Goal: Task Accomplishment & Management: Use online tool/utility

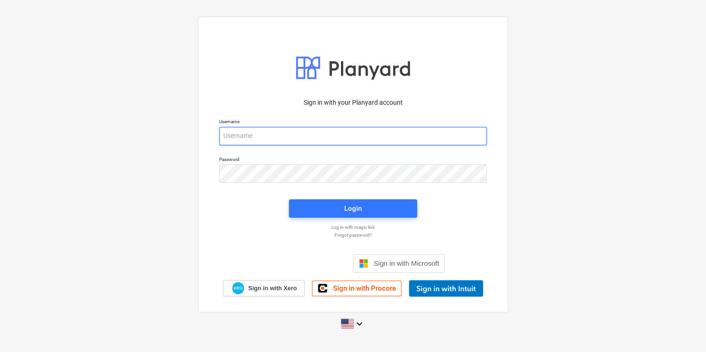
type input "[PERSON_NAME][EMAIL_ADDRESS][DOMAIN_NAME]"
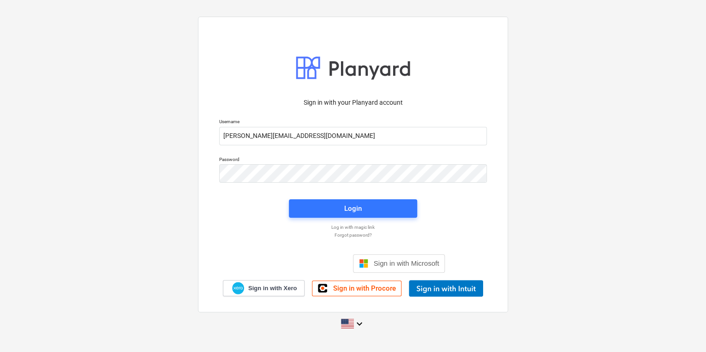
click at [33, 181] on div "Sign in with your Planyard account Username [PERSON_NAME][EMAIL_ADDRESS][DOMAIN…" at bounding box center [353, 175] width 706 height 333
click at [334, 214] on span "Login" at bounding box center [353, 209] width 106 height 12
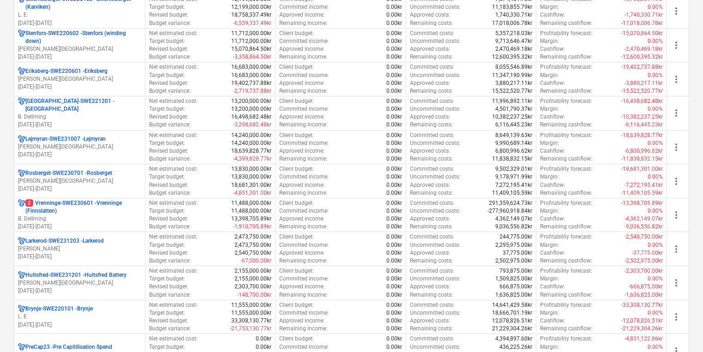
scroll to position [154, 0]
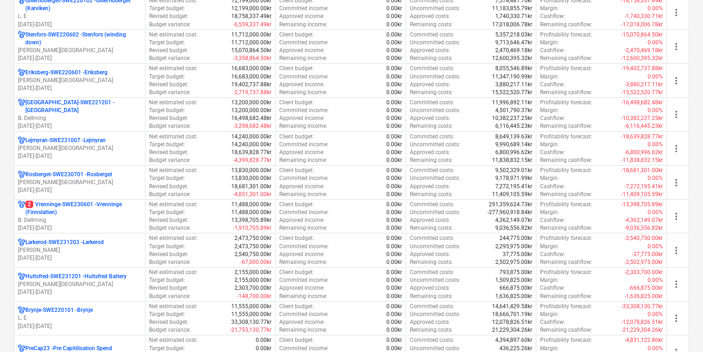
click at [0, 198] on html "Sales Projects Contacts Company Consolidated Invoices Inbox format_size keyboar…" at bounding box center [351, 22] width 703 height 352
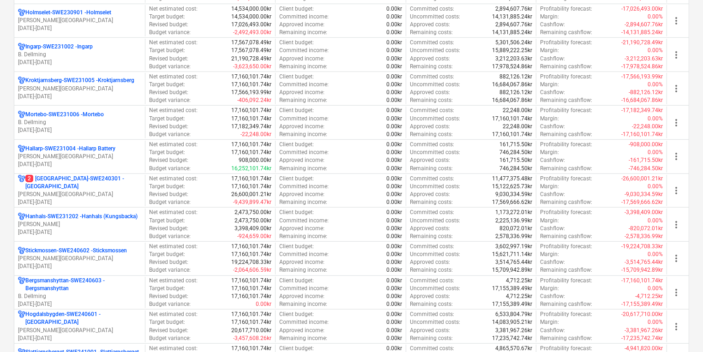
scroll to position [611, 0]
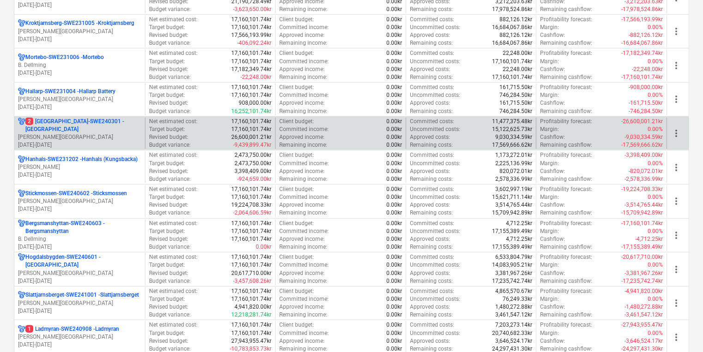
click at [107, 145] on div "2 [GEOGRAPHIC_DATA]-SWE240301 - [GEOGRAPHIC_DATA] [PERSON_NAME][GEOGRAPHIC_DATA…" at bounding box center [79, 134] width 131 height 32
click at [70, 127] on p "2 [GEOGRAPHIC_DATA]-SWE240301 - [GEOGRAPHIC_DATA]" at bounding box center [83, 126] width 116 height 16
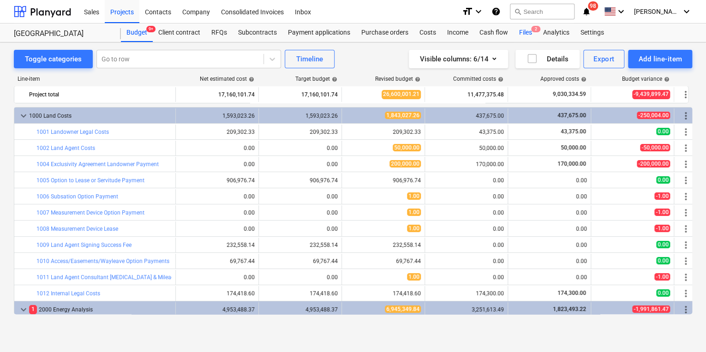
click at [527, 28] on div "Files 2" at bounding box center [525, 33] width 24 height 18
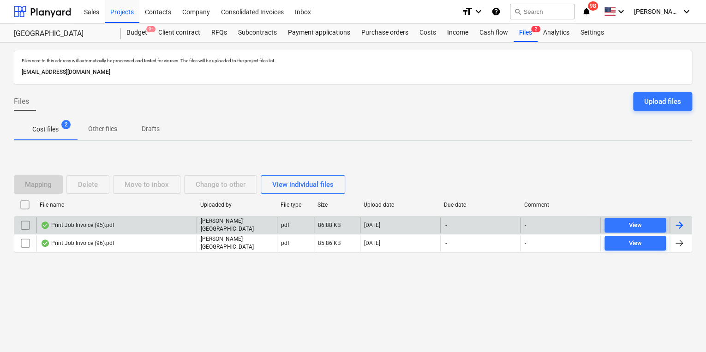
click at [143, 220] on div "Print Job Invoice (95).pdf" at bounding box center [116, 225] width 160 height 16
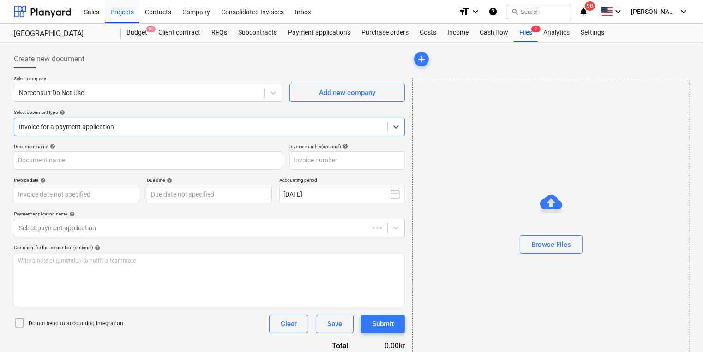
type input "104825445"
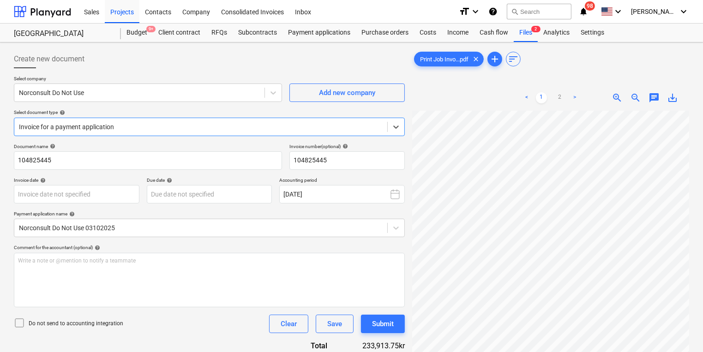
scroll to position [278, 0]
click at [50, 13] on div at bounding box center [42, 11] width 57 height 23
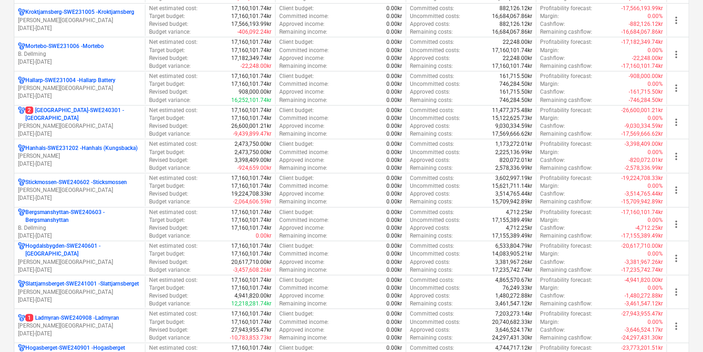
scroll to position [633, 0]
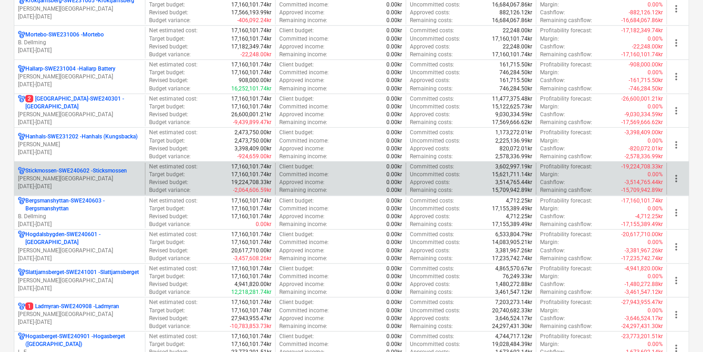
click at [113, 183] on p "[DATE] - [DATE]" at bounding box center [79, 187] width 123 height 8
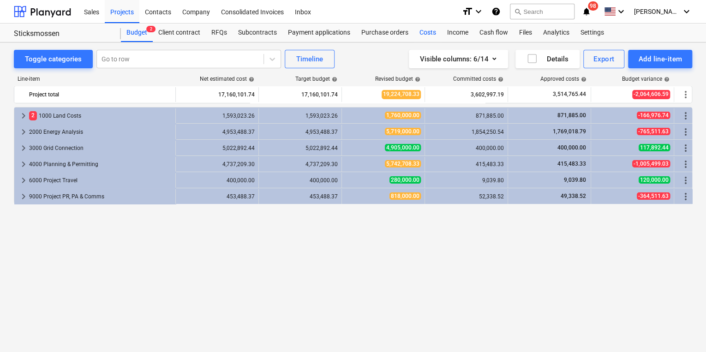
click at [430, 34] on div "Costs" at bounding box center [428, 33] width 28 height 18
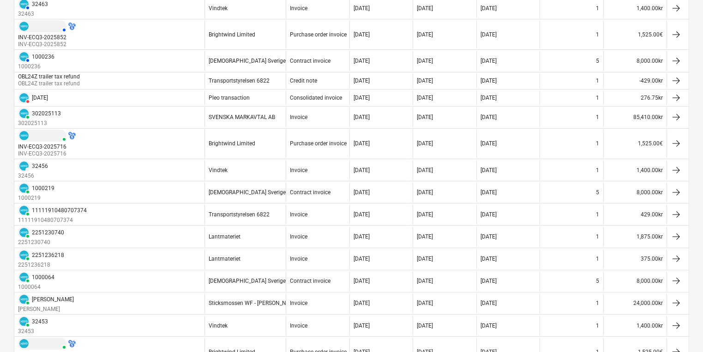
scroll to position [179, 0]
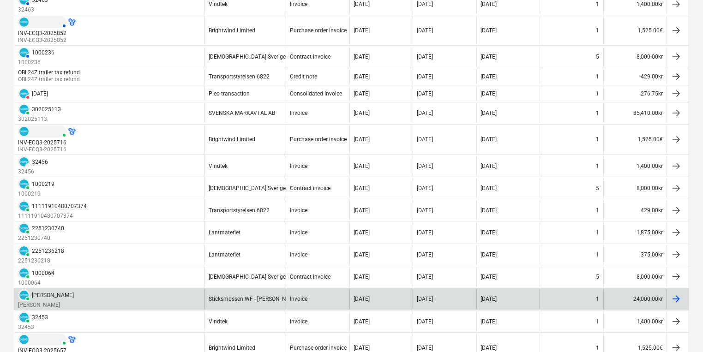
click at [143, 298] on div "PAID [PERSON_NAME] [PERSON_NAME]" at bounding box center [109, 299] width 190 height 20
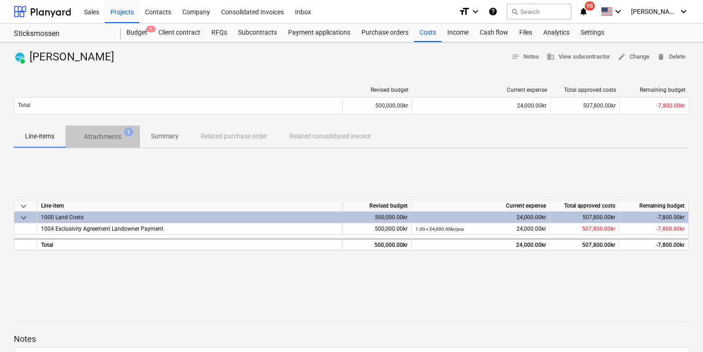
click at [109, 138] on p "Attachments" at bounding box center [102, 137] width 37 height 10
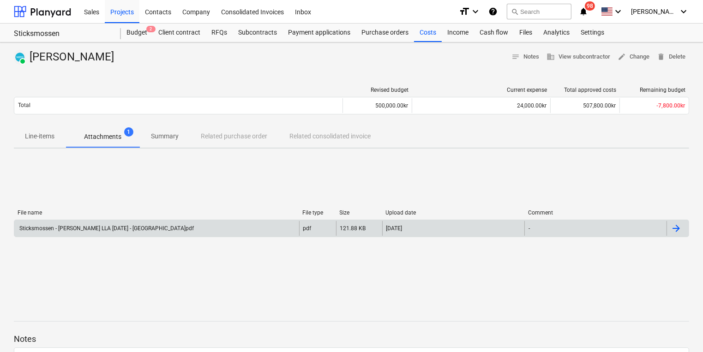
click at [142, 231] on div "Sticksmossen - [PERSON_NAME] LLA [DATE] - [GEOGRAPHIC_DATA]pdf" at bounding box center [156, 228] width 285 height 15
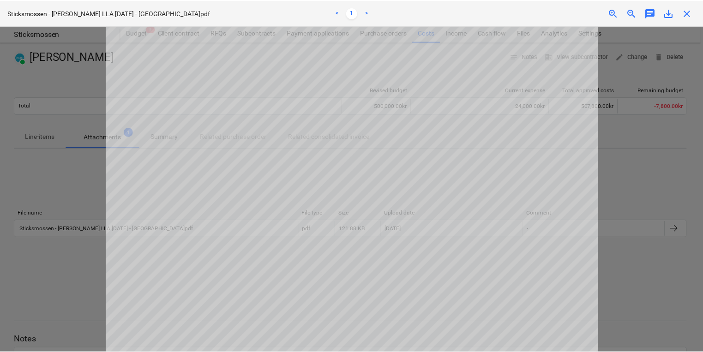
scroll to position [40, 0]
click at [46, 191] on div at bounding box center [353, 189] width 706 height 326
click at [17, 190] on div at bounding box center [353, 189] width 706 height 326
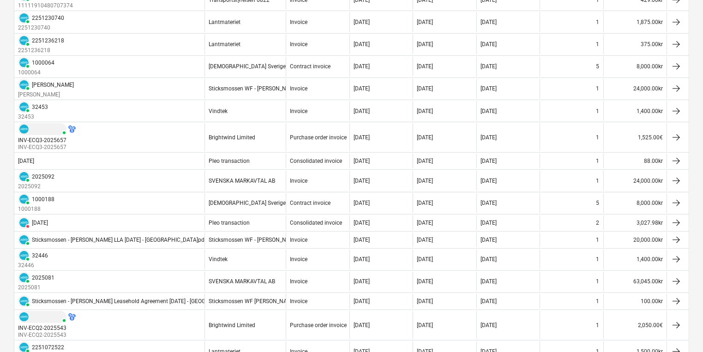
scroll to position [405, 0]
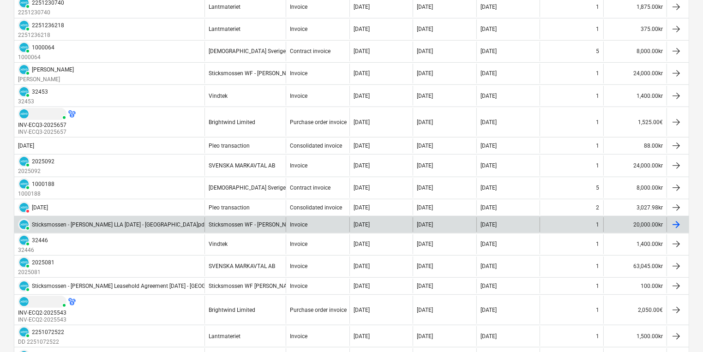
click at [136, 221] on div "Sticksmossen - [PERSON_NAME] LLA [DATE] - [GEOGRAPHIC_DATA]pdf" at bounding box center [119, 224] width 174 height 6
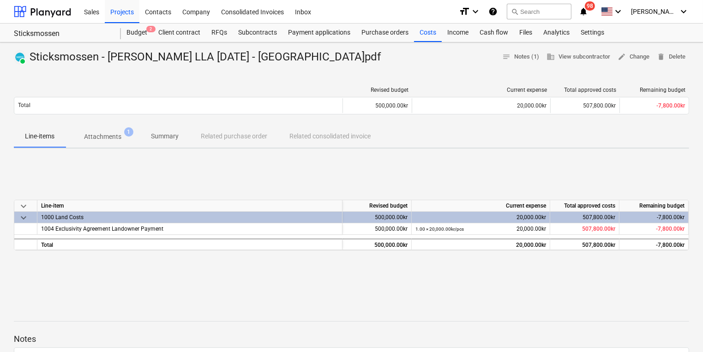
click at [107, 135] on p "Attachments" at bounding box center [102, 137] width 37 height 10
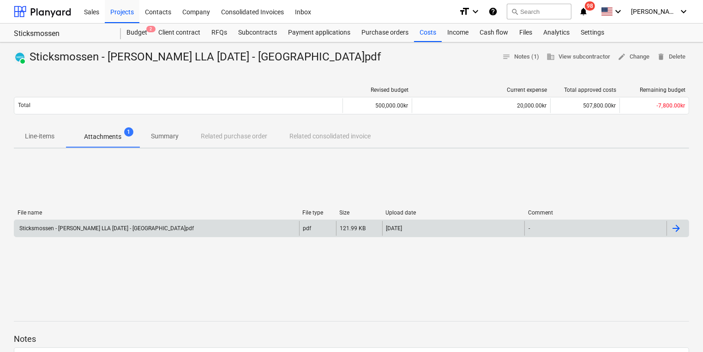
click at [117, 230] on div "Sticksmossen - [PERSON_NAME] LLA [DATE] - [GEOGRAPHIC_DATA]pdf" at bounding box center [106, 228] width 176 height 6
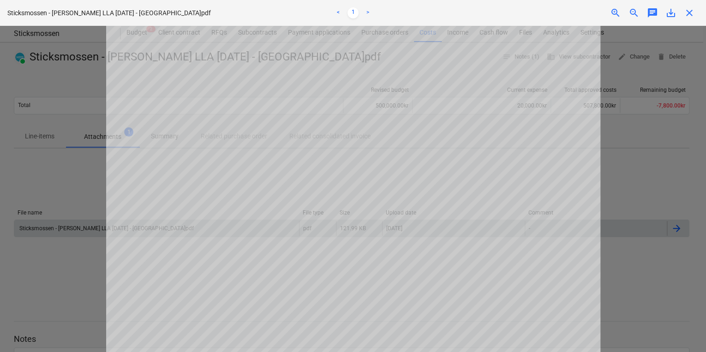
click at [60, 276] on div at bounding box center [353, 189] width 706 height 326
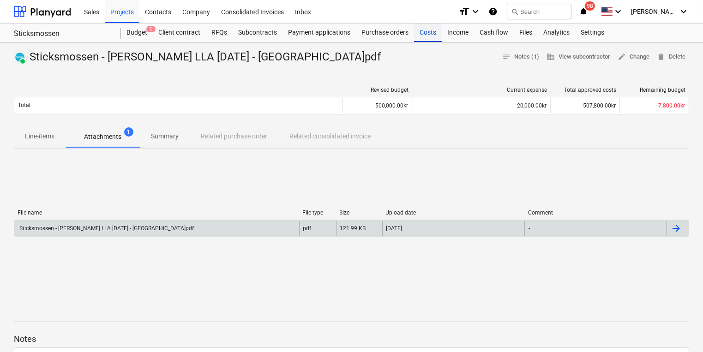
click at [424, 37] on div "Costs" at bounding box center [428, 33] width 28 height 18
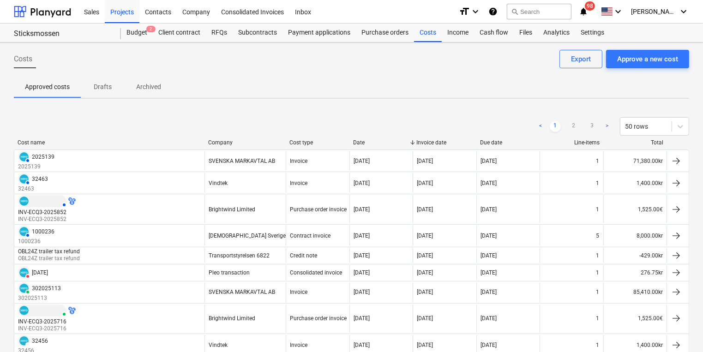
drag, startPoint x: 424, startPoint y: 37, endPoint x: 554, endPoint y: 84, distance: 137.6
click at [652, 65] on button "Approve a new cost" at bounding box center [647, 59] width 83 height 18
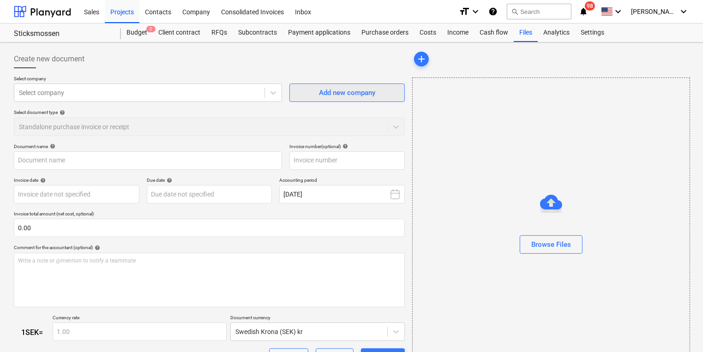
click at [323, 96] on div "Add new company" at bounding box center [347, 93] width 56 height 12
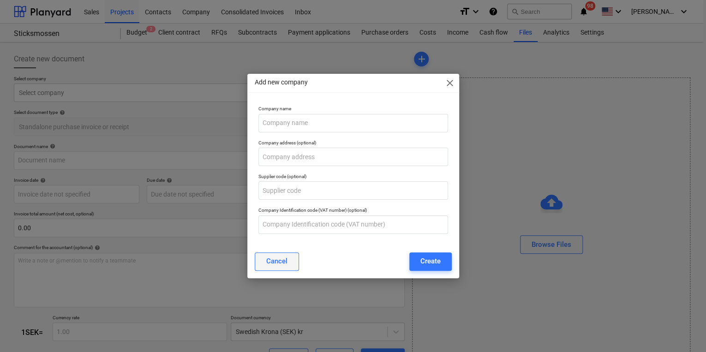
click at [284, 266] on div "Cancel" at bounding box center [276, 261] width 21 height 12
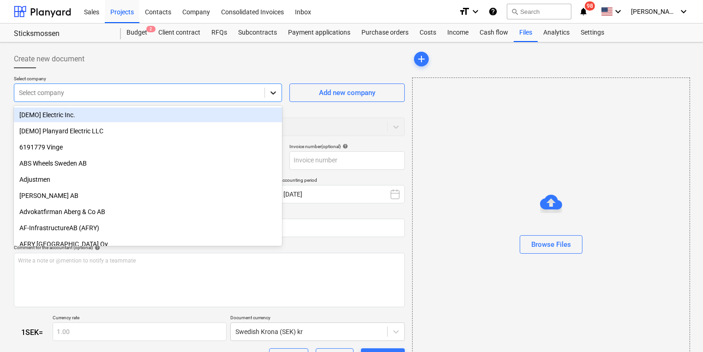
click at [273, 93] on icon at bounding box center [273, 92] width 6 height 3
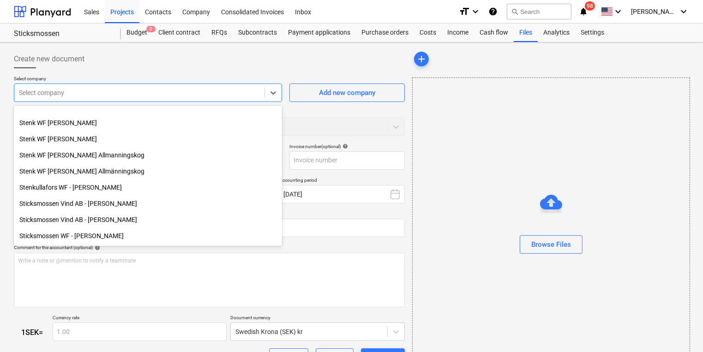
scroll to position [9840, 0]
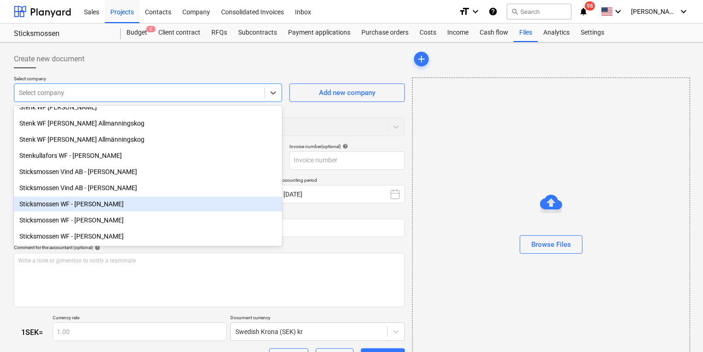
click at [227, 201] on div "Sticksmossen WF - [PERSON_NAME]" at bounding box center [148, 204] width 268 height 15
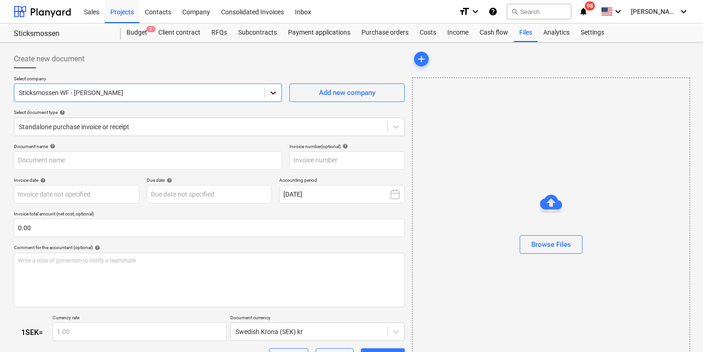
click at [275, 95] on icon at bounding box center [272, 92] width 9 height 9
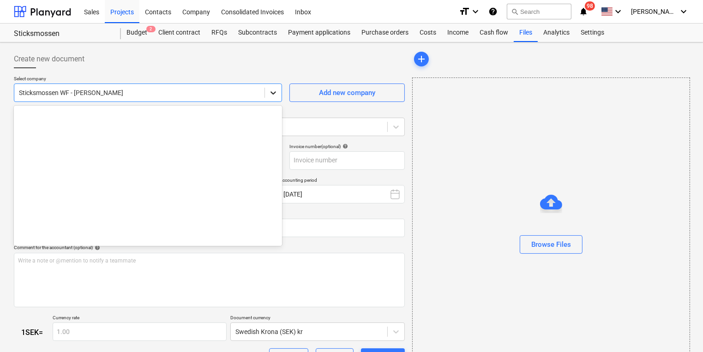
scroll to position [9929, 0]
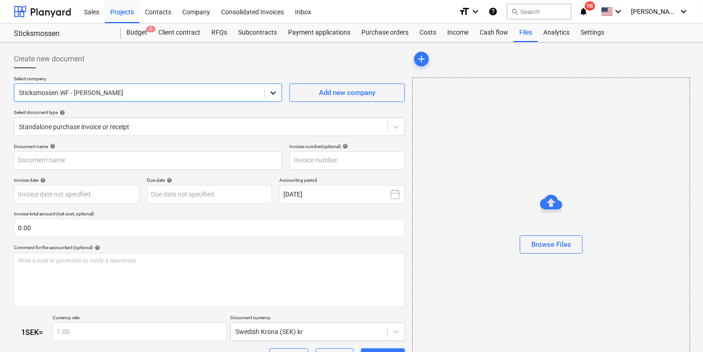
click at [275, 95] on icon at bounding box center [272, 92] width 9 height 9
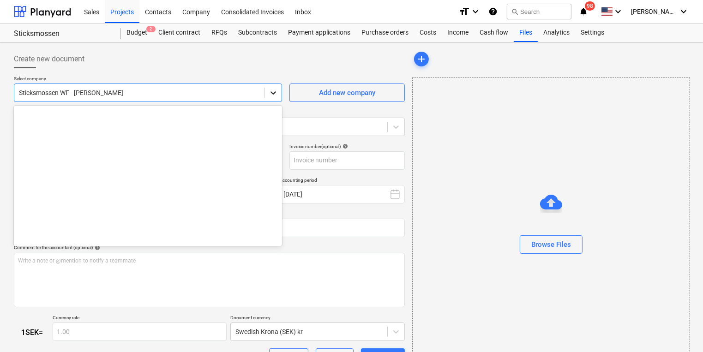
click at [270, 90] on icon at bounding box center [272, 92] width 9 height 9
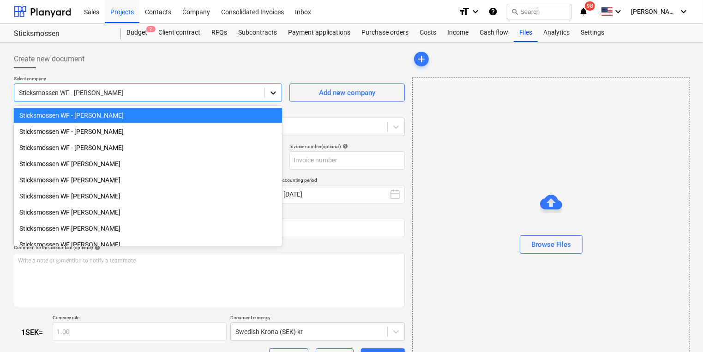
click at [270, 90] on icon at bounding box center [272, 92] width 9 height 9
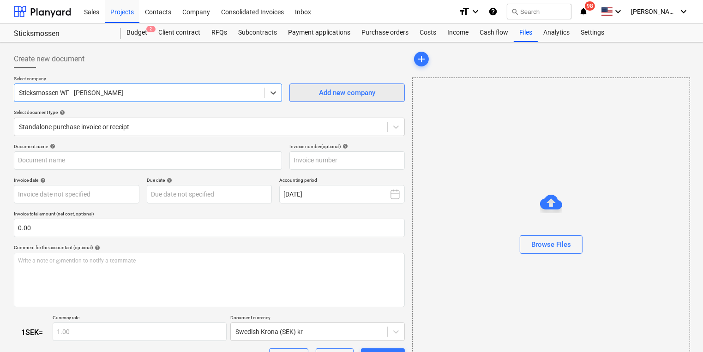
click at [331, 91] on div "Add new company" at bounding box center [347, 93] width 56 height 12
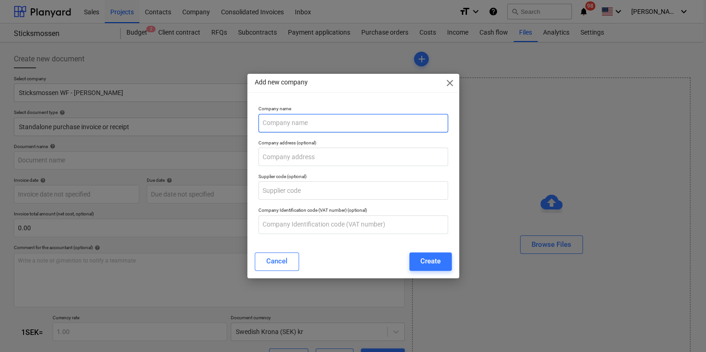
click at [298, 120] on input "text" at bounding box center [353, 123] width 190 height 18
type input "Sticksmossen WF - [PERSON_NAME]"
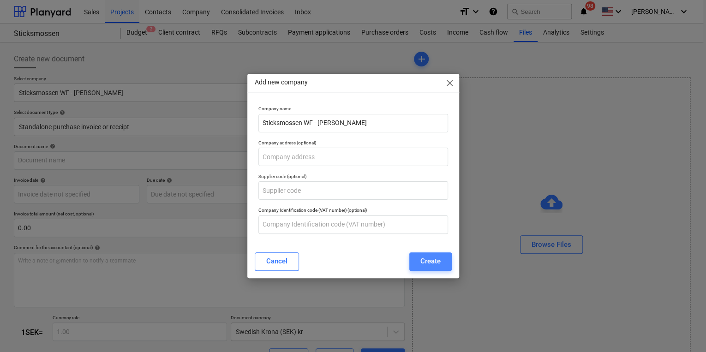
click at [437, 260] on div "Create" at bounding box center [430, 261] width 20 height 12
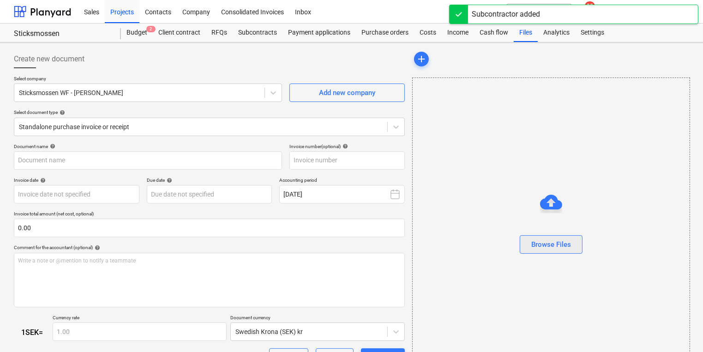
click at [553, 245] on div "Browse Files" at bounding box center [551, 244] width 40 height 12
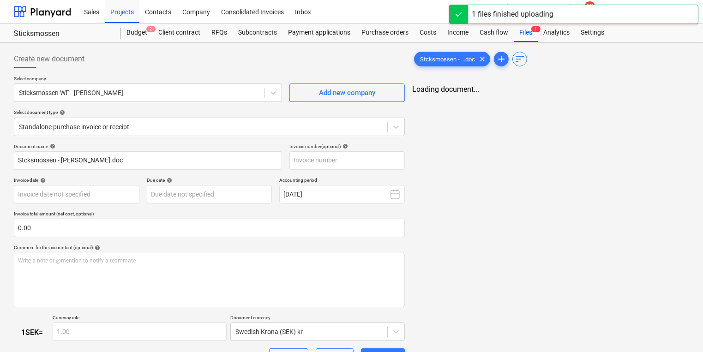
type input "Stcksmossen - [PERSON_NAME].doc"
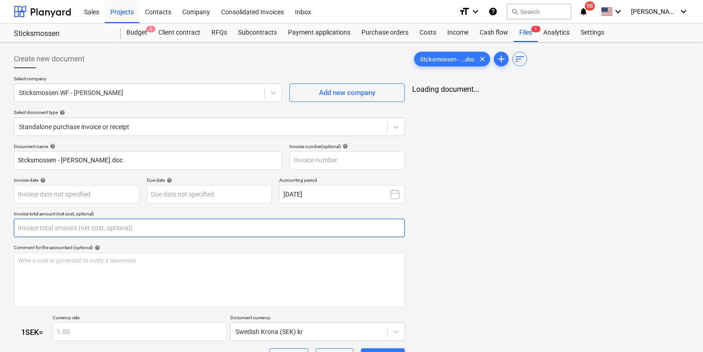
click at [89, 232] on input "text" at bounding box center [209, 228] width 391 height 18
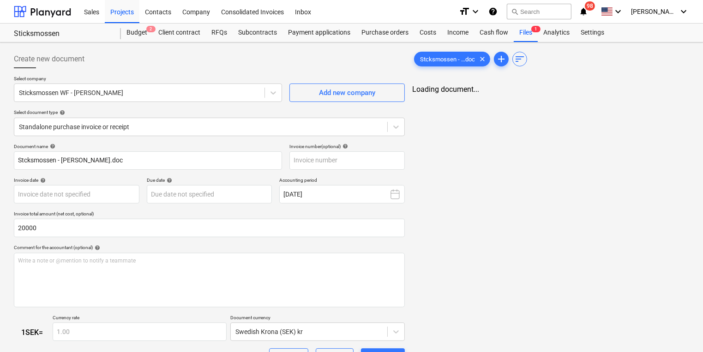
type input "20,000.00"
drag, startPoint x: 702, startPoint y: 231, endPoint x: 705, endPoint y: 292, distance: 61.0
click at [703, 292] on html "Sales Projects Contacts Company Consolidated Invoices Inbox format_size keyboar…" at bounding box center [351, 176] width 703 height 352
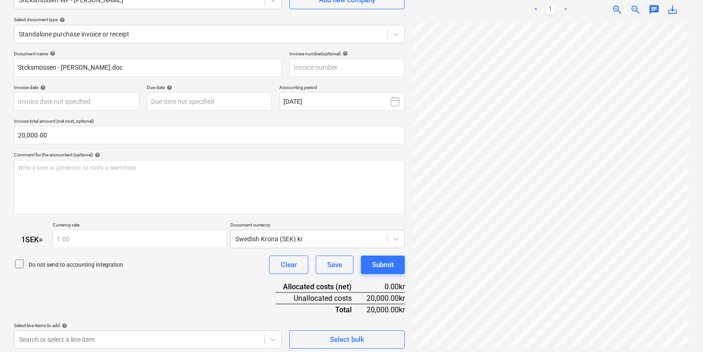
scroll to position [96, 0]
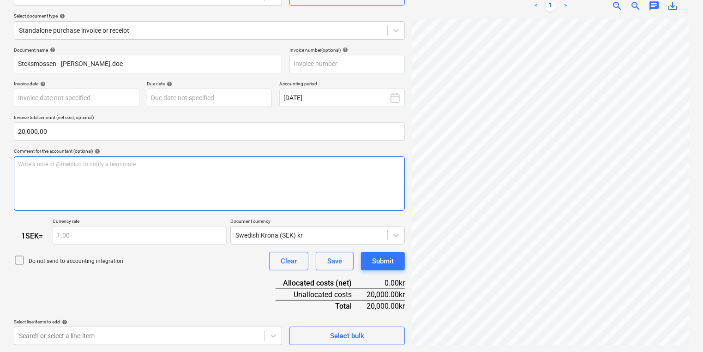
click at [188, 174] on div "Write a note or @mention to notify a teammate [PERSON_NAME]" at bounding box center [209, 183] width 391 height 54
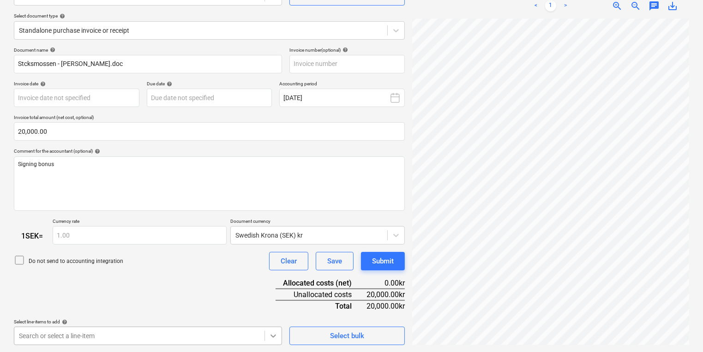
click at [275, 256] on body "Sales Projects Contacts Company Consolidated Invoices Inbox format_size keyboar…" at bounding box center [351, 80] width 703 height 352
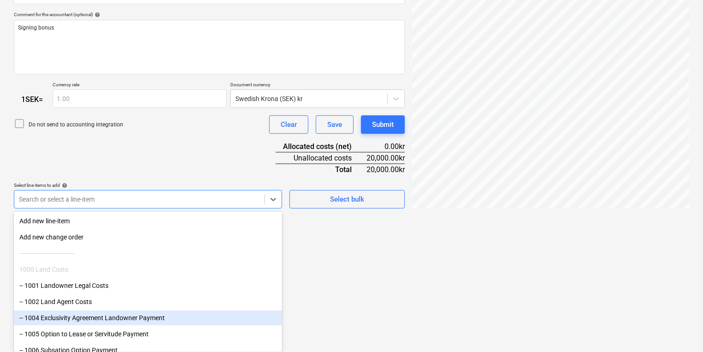
click at [230, 316] on div "-- 1004 Exclusivity Agreement Landowner Payment" at bounding box center [148, 317] width 268 height 15
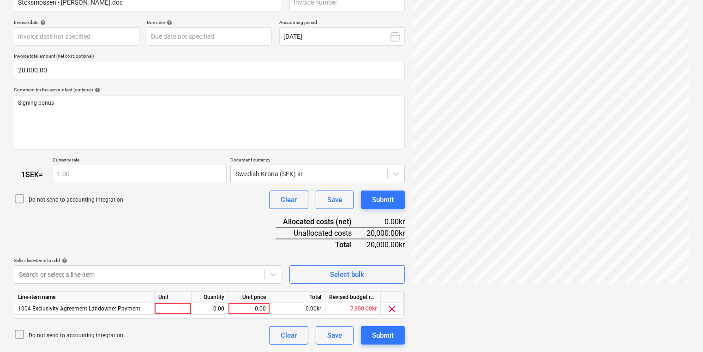
scroll to position [157, 0]
click at [177, 308] on div at bounding box center [173, 310] width 37 height 12
type input "1"
click at [216, 308] on div "0.00" at bounding box center [209, 310] width 29 height 12
drag, startPoint x: 166, startPoint y: 313, endPoint x: 142, endPoint y: 309, distance: 24.3
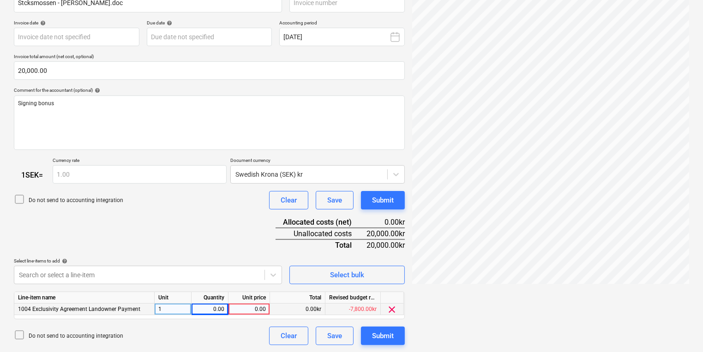
click at [0, 0] on div "1004 Exclusivity Agreement Landowner Payment 1 0.00 0.00 0.00kr -7,800.00kr cle…" at bounding box center [0, 0] width 0 height 0
drag, startPoint x: 165, startPoint y: 306, endPoint x: 144, endPoint y: 307, distance: 21.2
click at [0, 0] on div "1004 Exclusivity Agreement Landowner Payment 1 0.00 0.00 0.00kr -7,800.00kr cle…" at bounding box center [0, 0] width 0 height 0
click at [220, 310] on div "0.00" at bounding box center [209, 310] width 29 height 12
drag, startPoint x: 175, startPoint y: 308, endPoint x: 140, endPoint y: 308, distance: 35.5
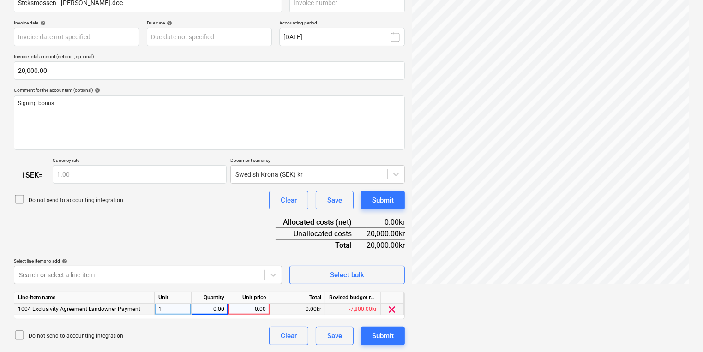
click at [0, 0] on div "1004 Exclusivity Agreement Landowner Payment 1 0.00 0.00 0.00kr -7,800.00kr cle…" at bounding box center [0, 0] width 0 height 0
drag, startPoint x: 166, startPoint y: 307, endPoint x: 146, endPoint y: 308, distance: 19.9
click at [0, 0] on div "1004 Exclusivity Agreement Landowner Payment 1 0.00 0.00 0.00kr -7,800.00kr cle…" at bounding box center [0, 0] width 0 height 0
click at [182, 303] on div "Unit" at bounding box center [173, 298] width 37 height 12
click at [172, 310] on div "1" at bounding box center [173, 310] width 37 height 12
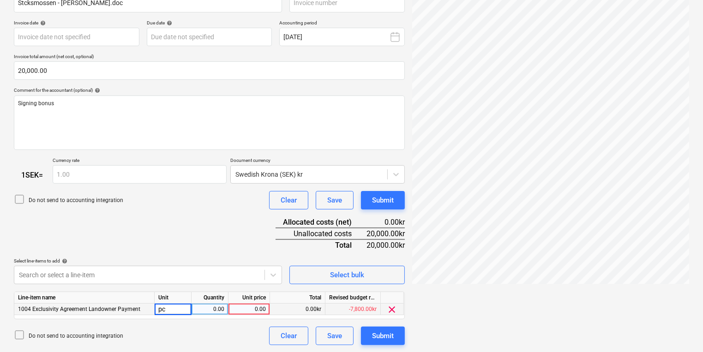
type input "pcs"
click at [208, 308] on div "0.00" at bounding box center [209, 310] width 29 height 12
type input "1"
click at [253, 306] on div "0.00" at bounding box center [249, 310] width 34 height 12
type input "20000"
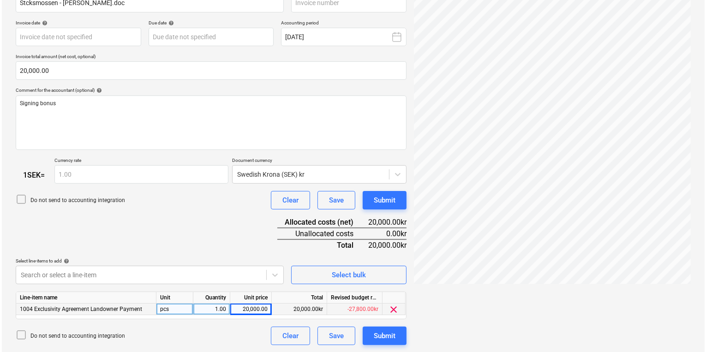
scroll to position [145, 0]
click at [368, 332] on button "Submit" at bounding box center [383, 336] width 44 height 18
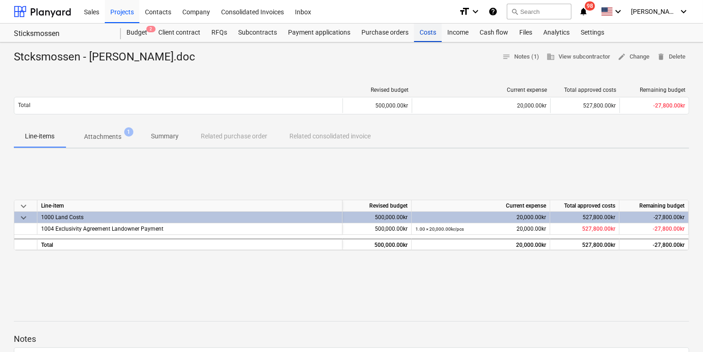
click at [423, 36] on div "Costs" at bounding box center [428, 33] width 28 height 18
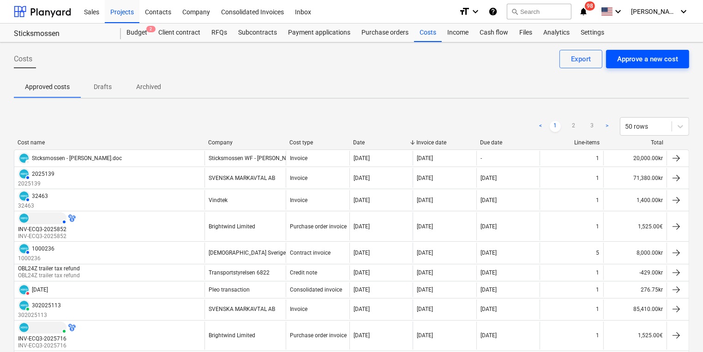
click at [638, 59] on div "Approve a new cost" at bounding box center [647, 59] width 61 height 12
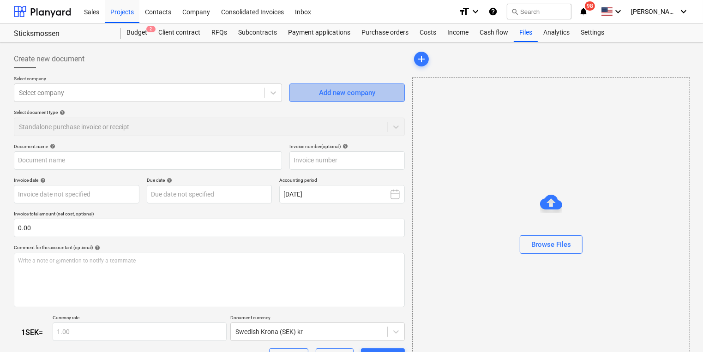
click at [329, 94] on div "Add new company" at bounding box center [347, 93] width 56 height 12
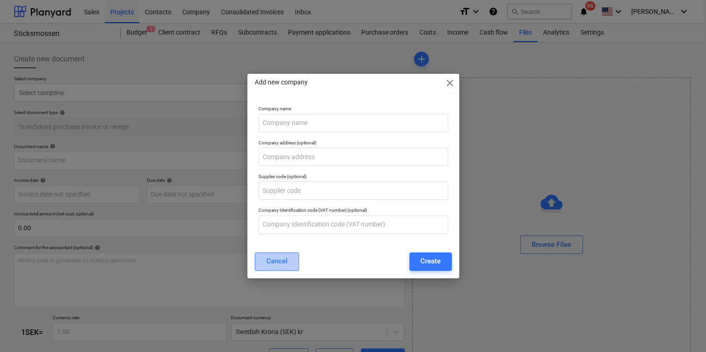
click at [283, 265] on div "Cancel" at bounding box center [276, 261] width 21 height 12
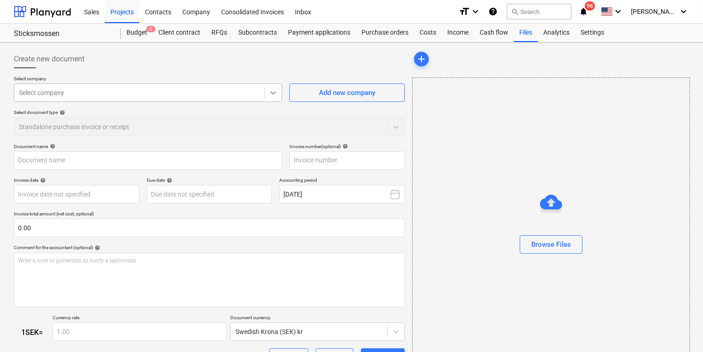
click at [271, 99] on div at bounding box center [273, 92] width 17 height 17
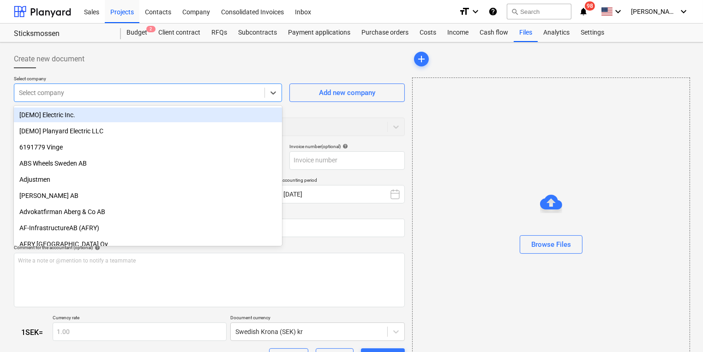
drag, startPoint x: 282, startPoint y: 112, endPoint x: 284, endPoint y: 152, distance: 40.6
click at [284, 152] on body "Sales Projects Contacts Company Consolidated Invoices Inbox format_size keyboar…" at bounding box center [351, 176] width 703 height 352
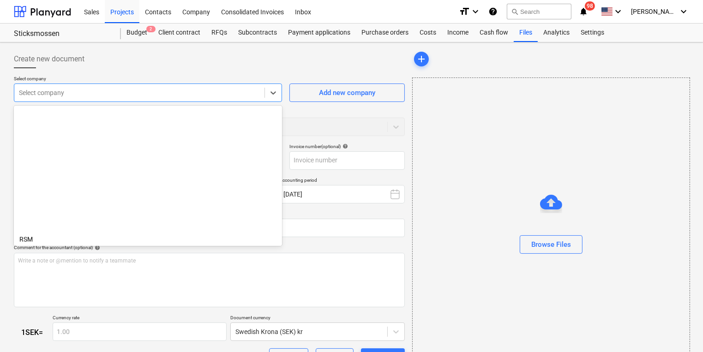
scroll to position [8368, 0]
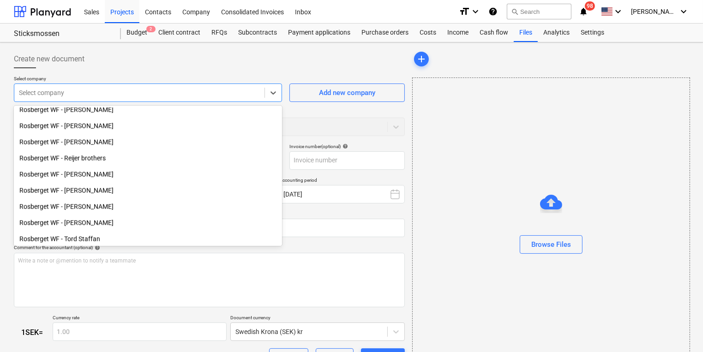
click at [382, 117] on div "Select document type help Standalone purchase invoice or receipt" at bounding box center [209, 122] width 391 height 26
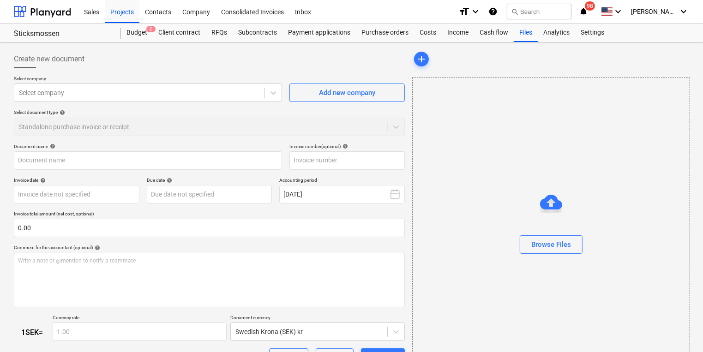
click at [354, 77] on div "Add new company" at bounding box center [346, 89] width 115 height 26
click at [345, 92] on div "Add new company" at bounding box center [347, 93] width 56 height 12
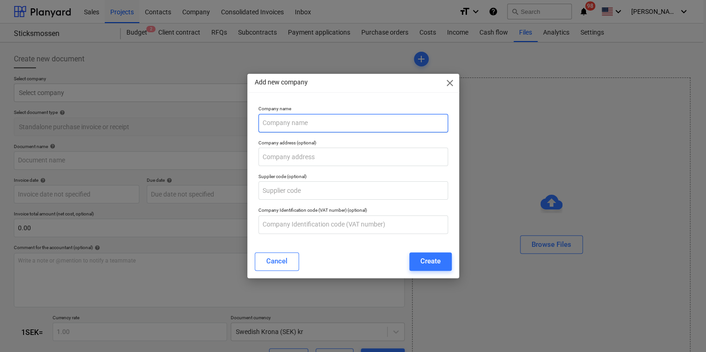
click at [300, 118] on input "text" at bounding box center [353, 123] width 190 height 18
type input "Sticksmossen WF - [PERSON_NAME]"
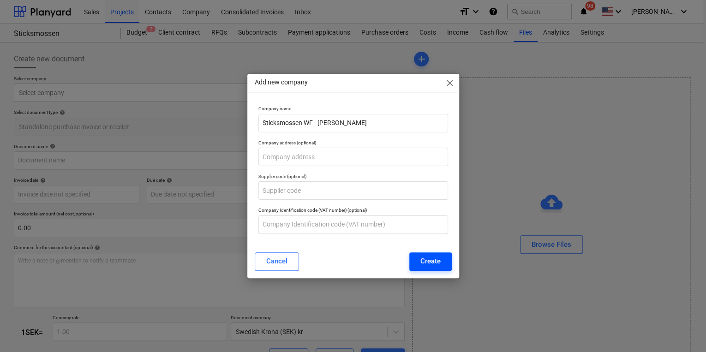
click at [438, 261] on div "Create" at bounding box center [430, 261] width 20 height 12
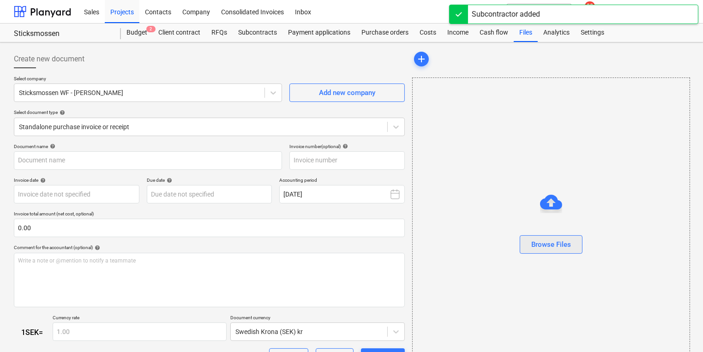
click at [548, 252] on button "Browse Files" at bounding box center [550, 244] width 63 height 18
type input "Stcksmossen - [PERSON_NAME].doc"
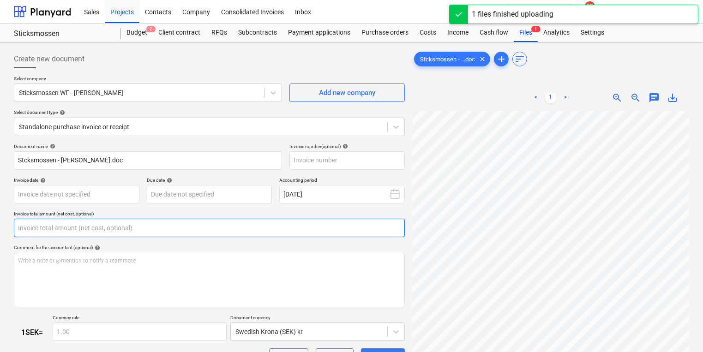
click at [256, 226] on input "text" at bounding box center [209, 228] width 391 height 18
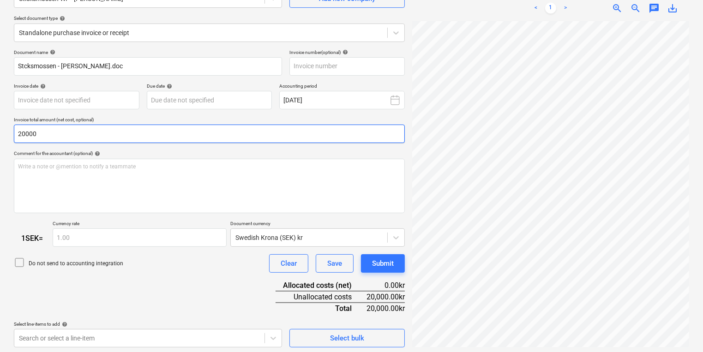
scroll to position [96, 0]
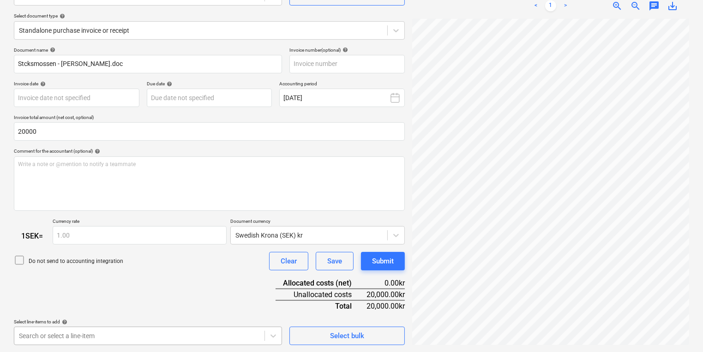
type input "20,000.00"
click at [224, 255] on body "Sales Projects Contacts Company Consolidated Invoices Inbox format_size keyboar…" at bounding box center [351, 79] width 703 height 352
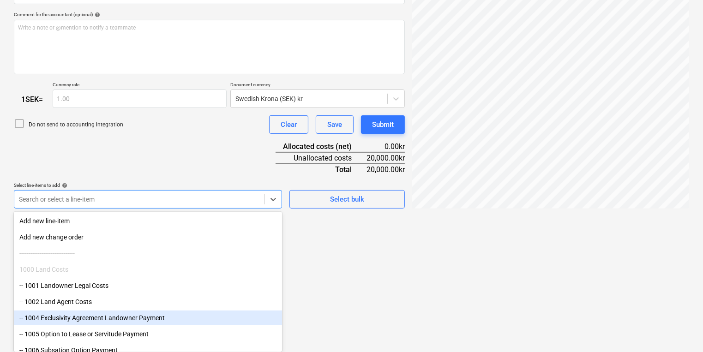
click at [188, 316] on div "-- 1004 Exclusivity Agreement Landowner Payment" at bounding box center [148, 317] width 268 height 15
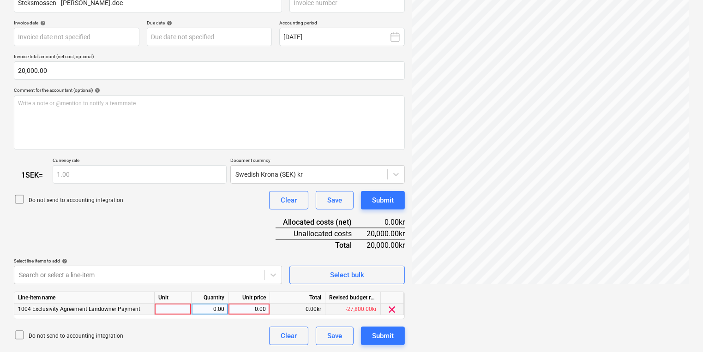
click at [173, 310] on div at bounding box center [173, 310] width 37 height 12
type input "pcs"
click at [203, 308] on div "0.00" at bounding box center [209, 310] width 29 height 12
type input "1"
click at [255, 308] on div "0.00" at bounding box center [249, 310] width 34 height 12
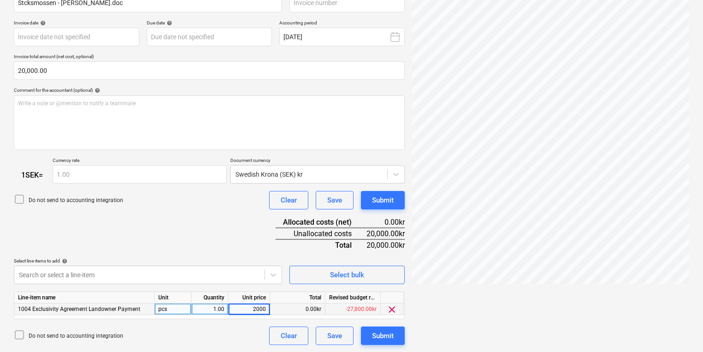
type input "20000"
click at [382, 332] on div "Submit" at bounding box center [383, 336] width 22 height 12
